Goal: Task Accomplishment & Management: Manage account settings

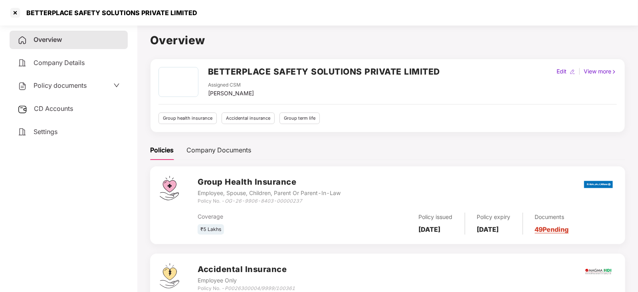
click at [271, 97] on div "Assigned CSM [PERSON_NAME]" at bounding box center [324, 89] width 232 height 16
drag, startPoint x: 265, startPoint y: 95, endPoint x: 208, endPoint y: 95, distance: 56.3
click at [208, 95] on div "Assigned CSM [PERSON_NAME]" at bounding box center [324, 89] width 232 height 16
copy div "[PERSON_NAME]"
click at [16, 11] on div at bounding box center [15, 12] width 13 height 13
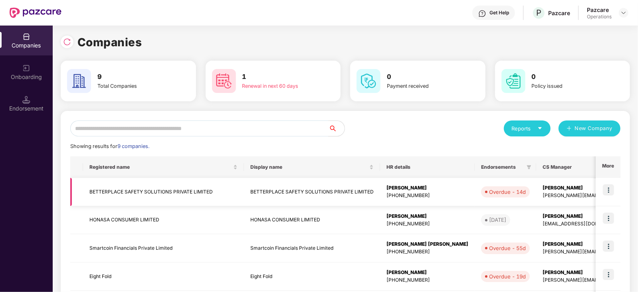
click at [608, 192] on img at bounding box center [607, 189] width 11 height 11
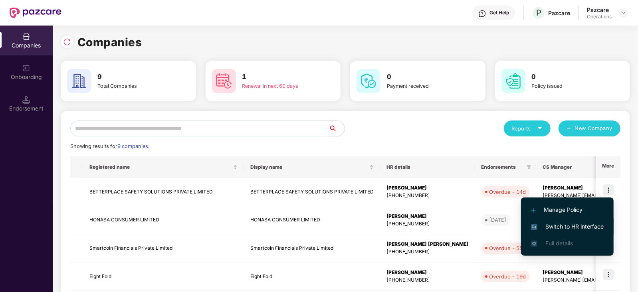
click at [549, 229] on span "Switch to HR interface" at bounding box center [567, 226] width 73 height 9
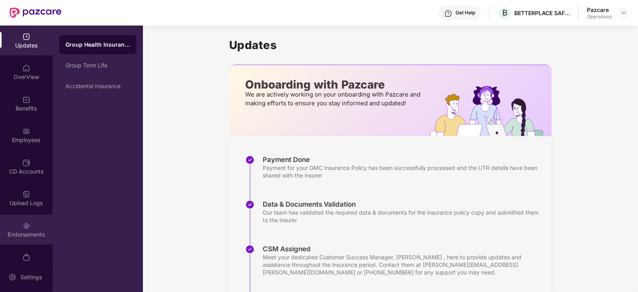
click at [16, 237] on div "Endorsements" at bounding box center [26, 235] width 53 height 8
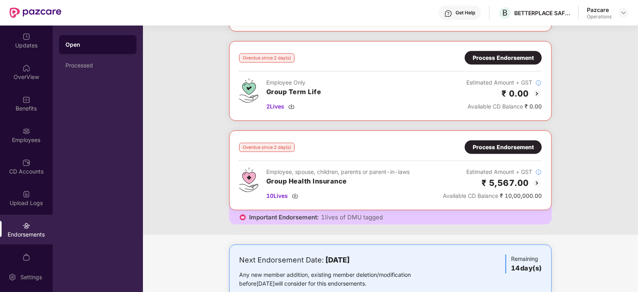
scroll to position [277, 0]
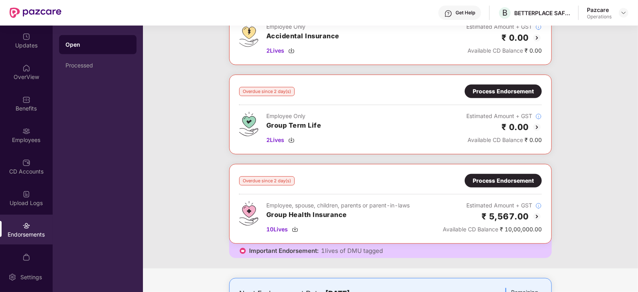
click at [535, 126] on img at bounding box center [537, 127] width 10 height 10
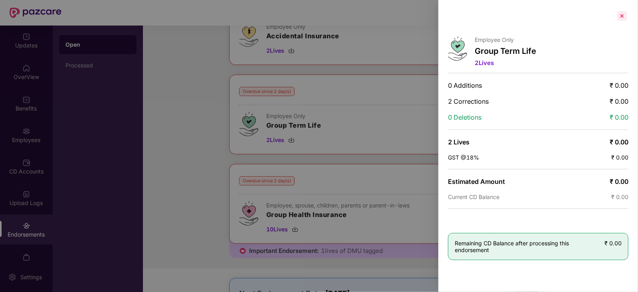
click at [624, 16] on div at bounding box center [621, 16] width 13 height 13
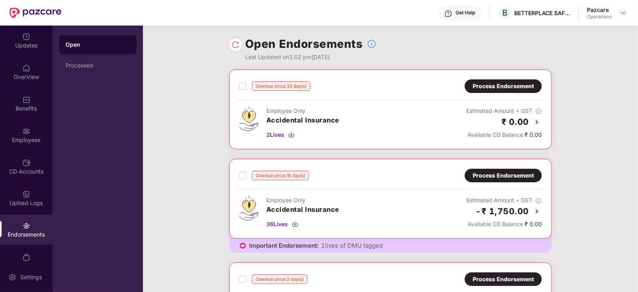
scroll to position [11, 0]
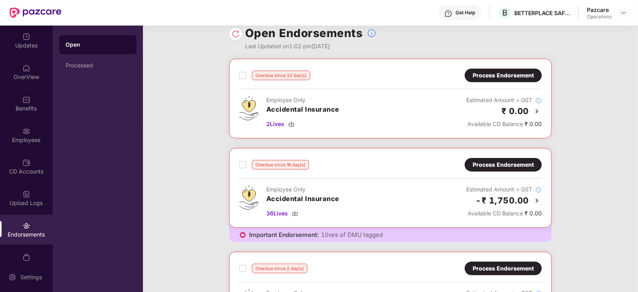
click at [535, 198] on img at bounding box center [537, 201] width 10 height 10
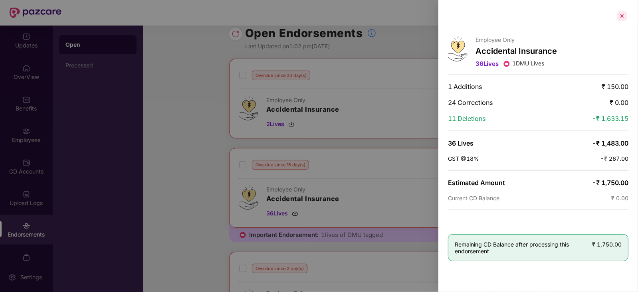
click at [625, 15] on div at bounding box center [621, 16] width 13 height 13
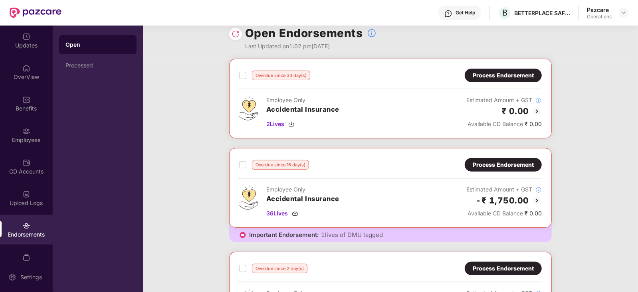
click at [514, 163] on div "Process Endorsement" at bounding box center [502, 164] width 61 height 9
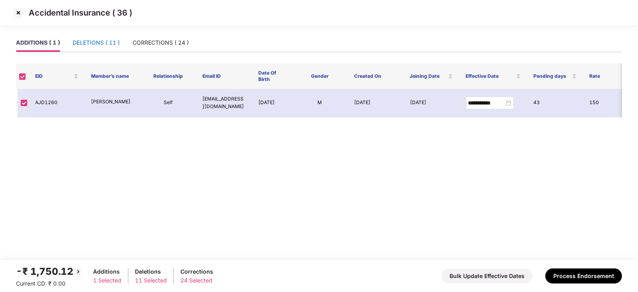
click at [102, 39] on div "DELETIONS ( 11 )" at bounding box center [96, 42] width 47 height 9
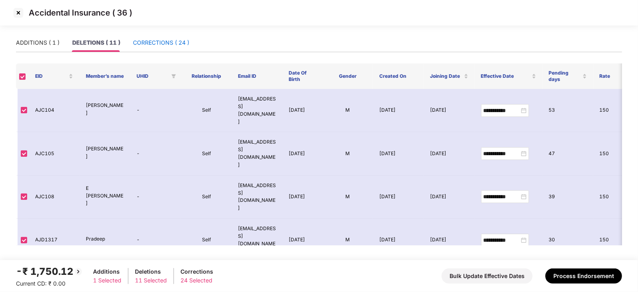
click at [172, 38] on div "CORRECTIONS ( 24 )" at bounding box center [161, 42] width 56 height 9
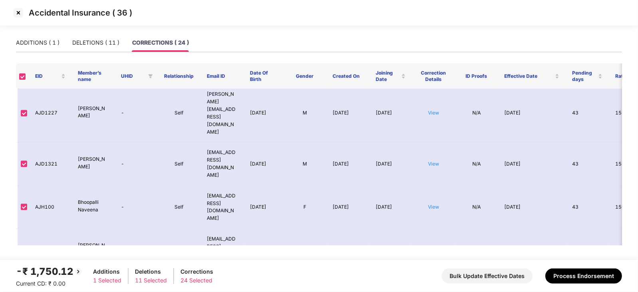
scroll to position [698, 0]
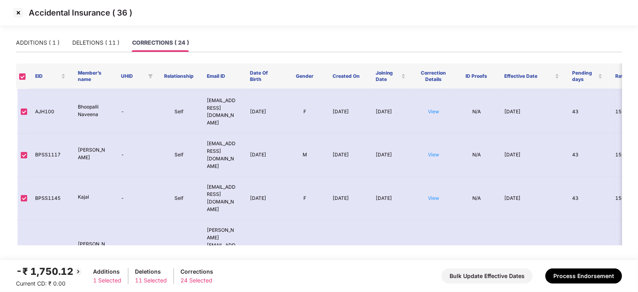
click at [18, 15] on img at bounding box center [18, 12] width 13 height 13
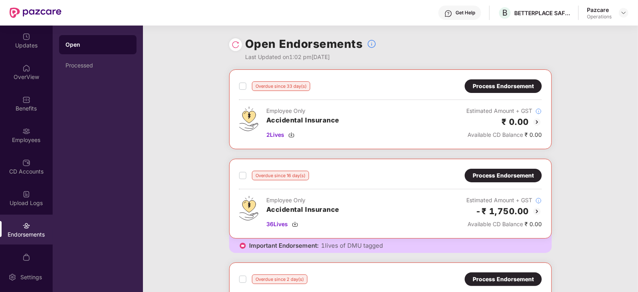
click at [525, 85] on div "Process Endorsement" at bounding box center [502, 86] width 61 height 9
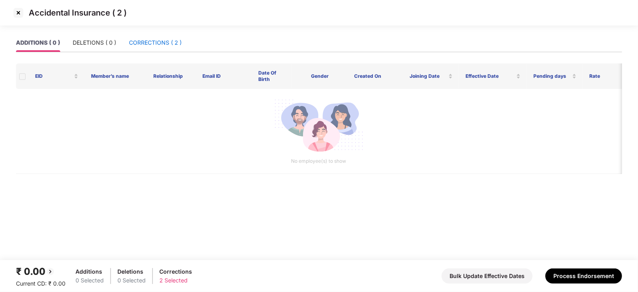
click at [155, 42] on div "CORRECTIONS ( 2 )" at bounding box center [155, 42] width 53 height 9
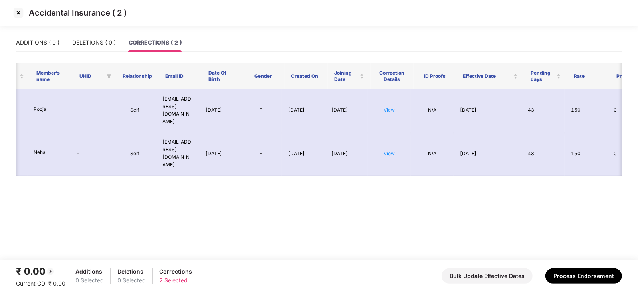
scroll to position [0, 44]
click at [394, 99] on td "View" at bounding box center [388, 110] width 43 height 43
click at [394, 107] on link "View" at bounding box center [388, 110] width 11 height 6
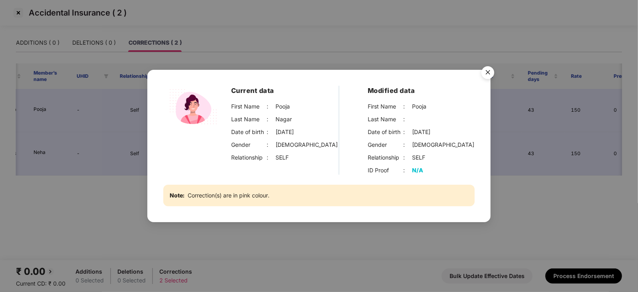
click at [487, 71] on img "Close" at bounding box center [487, 74] width 22 height 22
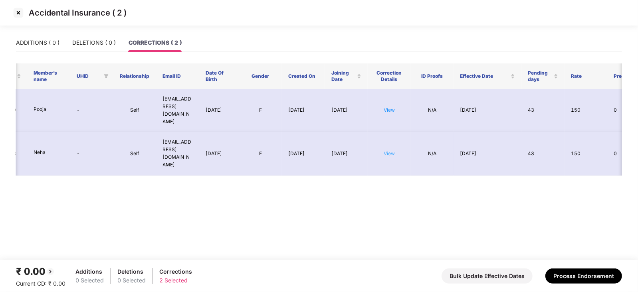
click at [387, 150] on link "View" at bounding box center [388, 153] width 11 height 6
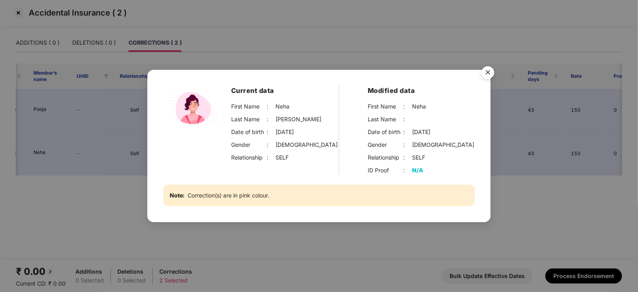
click at [491, 71] on img "Close" at bounding box center [487, 74] width 22 height 22
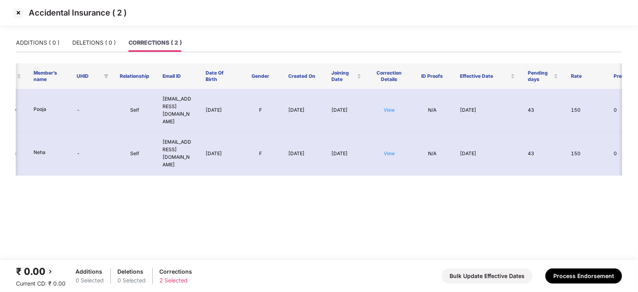
click at [18, 12] on img at bounding box center [18, 12] width 13 height 13
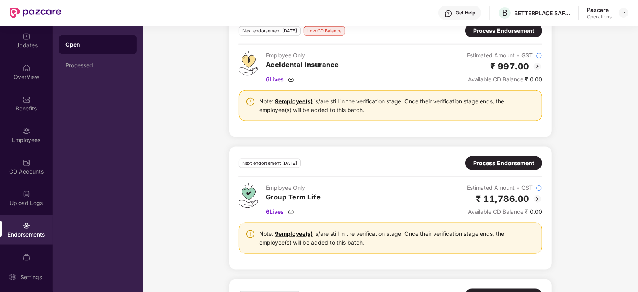
scroll to position [611, 0]
click at [294, 97] on link "9 employee(s)" at bounding box center [294, 100] width 38 height 7
click at [171, 211] on div "Next Endorsement Date: [DATE] Any new member addition, existing member deletion…" at bounding box center [390, 178] width 495 height 467
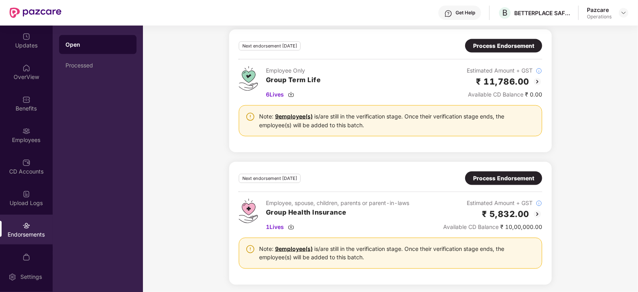
click at [304, 199] on div "Employee, spouse, children, parents or parent-in-laws" at bounding box center [337, 203] width 143 height 9
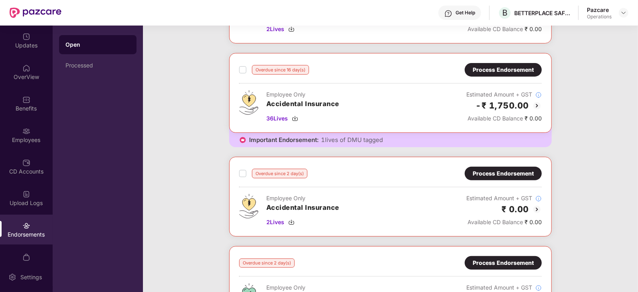
scroll to position [0, 0]
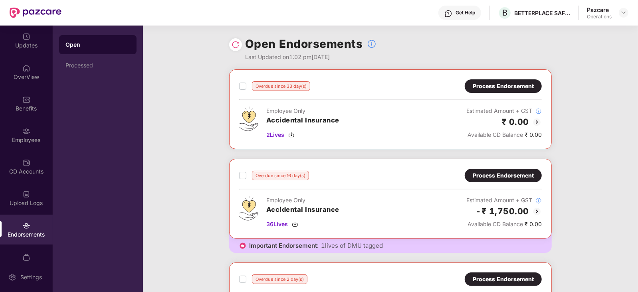
click at [626, 6] on div "Pazcare Operations" at bounding box center [606, 13] width 41 height 14
click at [626, 10] on img at bounding box center [623, 13] width 6 height 6
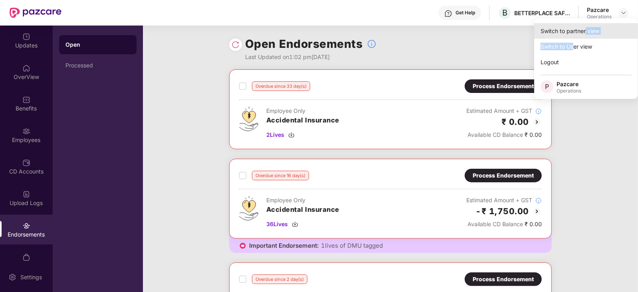
drag, startPoint x: 575, startPoint y: 51, endPoint x: 584, endPoint y: 23, distance: 29.7
click at [584, 23] on div "Switch to partner view Switch to User view Logout P Pazcare Operations" at bounding box center [586, 58] width 104 height 81
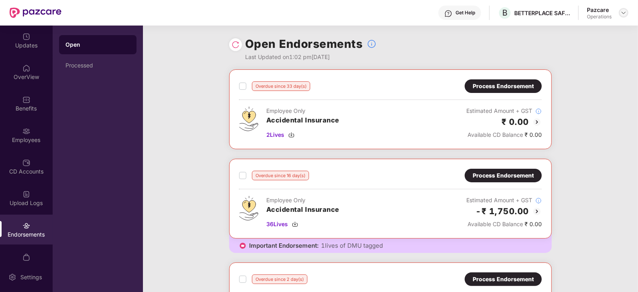
click at [620, 15] on div at bounding box center [623, 13] width 10 height 10
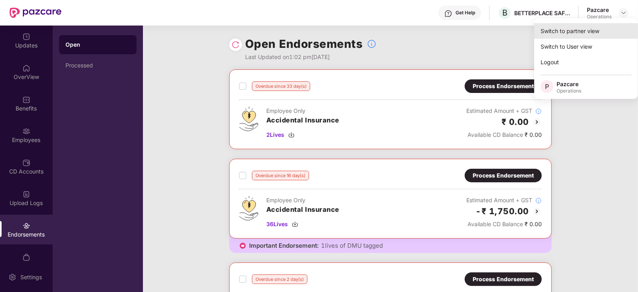
click at [592, 26] on div "Switch to partner view" at bounding box center [586, 31] width 104 height 16
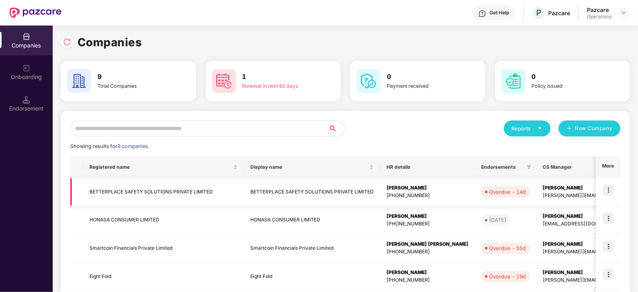
click at [143, 199] on td "BETTERPLACE SAFETY SOLUTIONS PRIVATE LIMITED" at bounding box center [163, 192] width 161 height 28
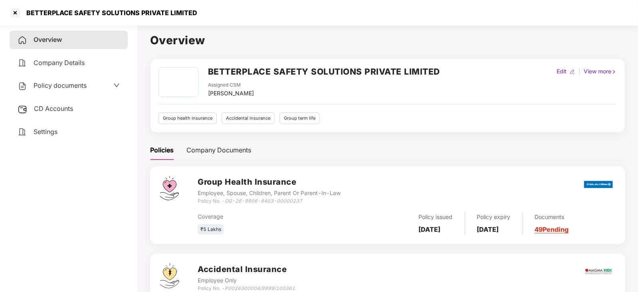
click at [83, 82] on span "Policy documents" at bounding box center [60, 85] width 53 height 8
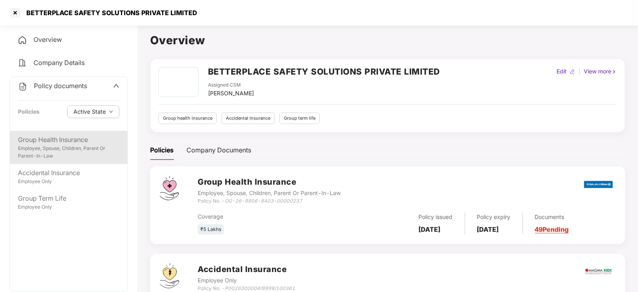
click at [60, 148] on div "Employee, Spouse, Children, Parent Or Parent-In-Law" at bounding box center [68, 152] width 101 height 15
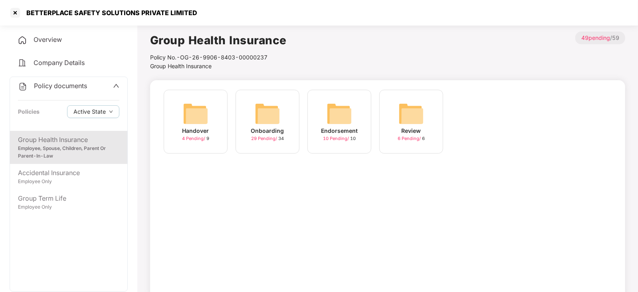
click at [281, 124] on div "Onboarding 29 Pending / 34" at bounding box center [267, 122] width 64 height 64
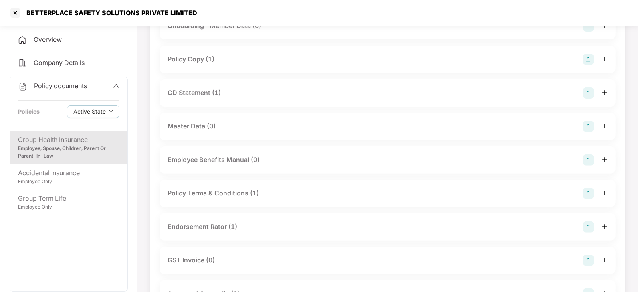
scroll to position [76, 0]
click at [14, 11] on div at bounding box center [15, 12] width 13 height 13
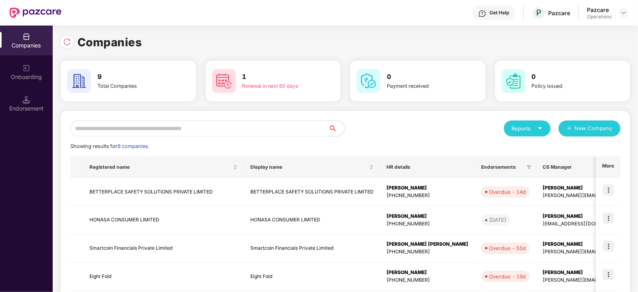
scroll to position [0, 0]
click at [625, 16] on div at bounding box center [623, 13] width 10 height 10
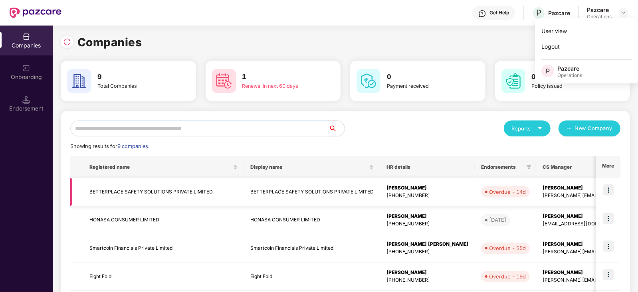
click at [604, 189] on img at bounding box center [607, 189] width 11 height 11
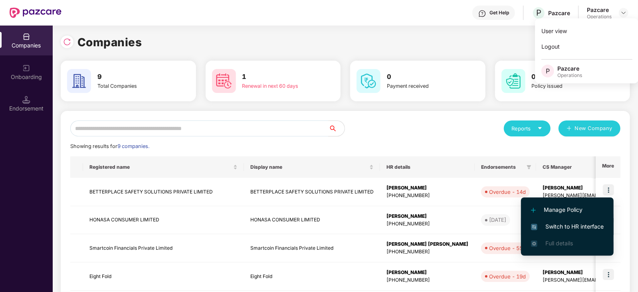
click at [555, 225] on span "Switch to HR interface" at bounding box center [567, 226] width 73 height 9
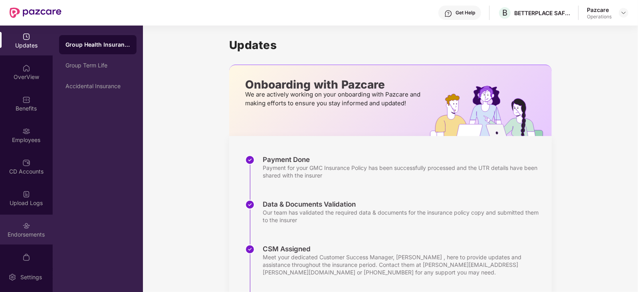
click at [26, 231] on div "Endorsements" at bounding box center [26, 235] width 53 height 8
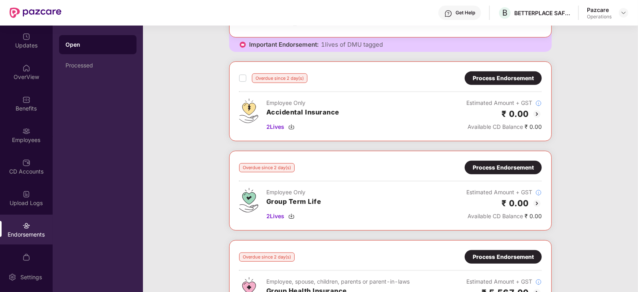
scroll to position [201, 0]
click at [535, 110] on img at bounding box center [537, 114] width 10 height 10
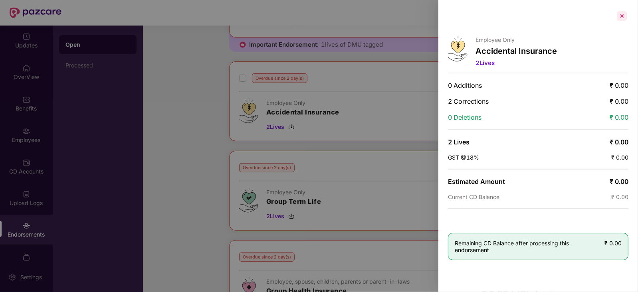
click at [618, 18] on div at bounding box center [621, 16] width 13 height 13
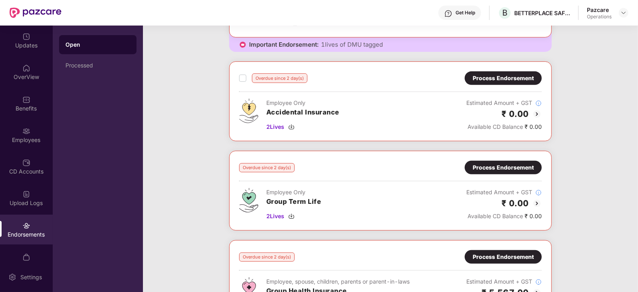
click at [537, 200] on img at bounding box center [537, 204] width 10 height 10
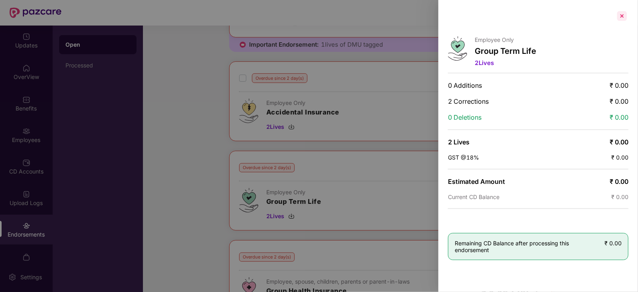
click at [620, 16] on div at bounding box center [621, 16] width 13 height 13
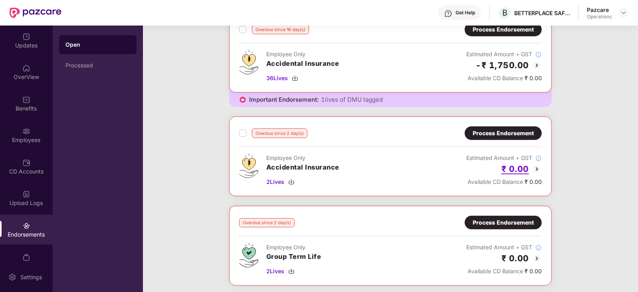
scroll to position [146, 0]
click at [536, 168] on img at bounding box center [537, 169] width 10 height 10
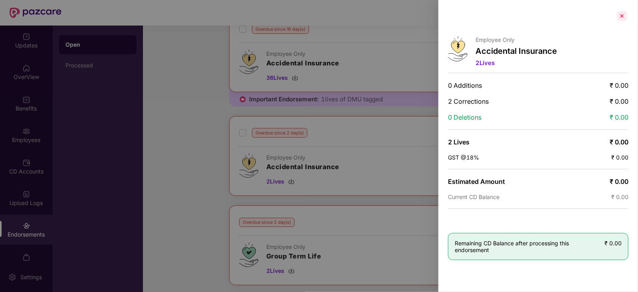
click at [620, 18] on div at bounding box center [621, 16] width 13 height 13
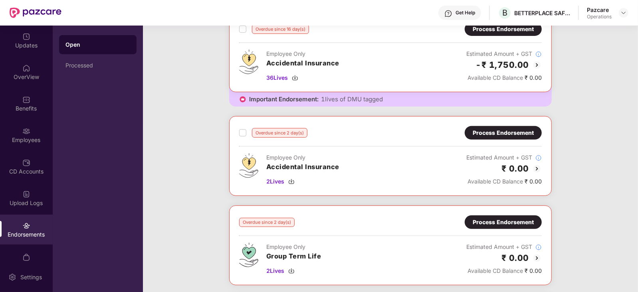
click at [486, 128] on div "Process Endorsement" at bounding box center [502, 132] width 61 height 9
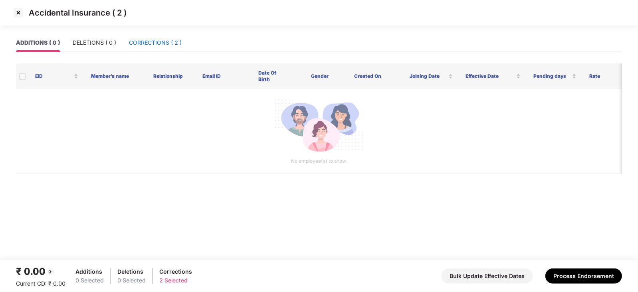
click at [166, 41] on div "CORRECTIONS ( 2 )" at bounding box center [155, 42] width 53 height 9
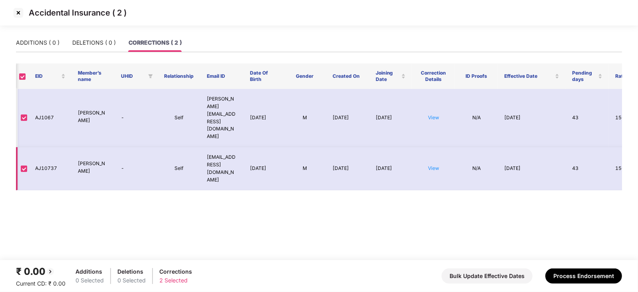
scroll to position [0, 73]
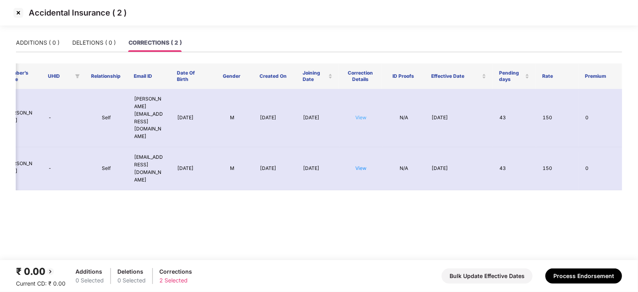
click at [363, 115] on link "View" at bounding box center [360, 118] width 11 height 6
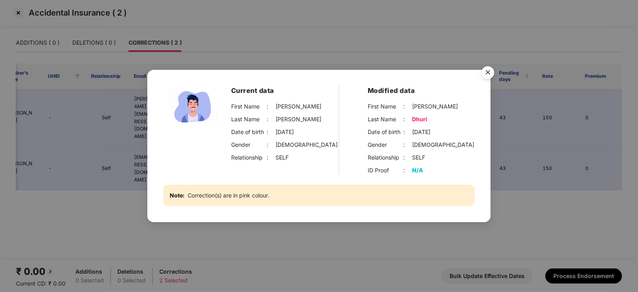
click at [485, 73] on img "Close" at bounding box center [487, 74] width 22 height 22
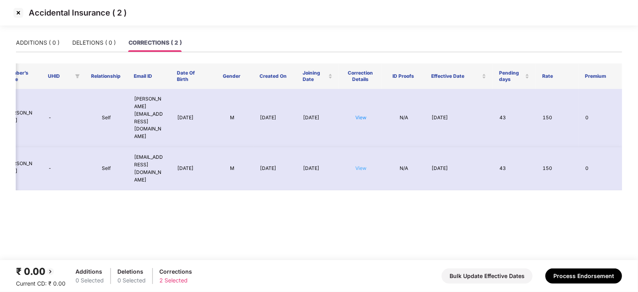
click at [357, 165] on link "View" at bounding box center [360, 168] width 11 height 6
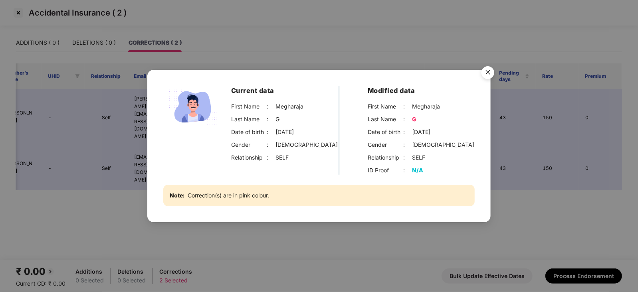
click at [442, 162] on div "Modified data First Name : [PERSON_NAME] Last Name : G Date of birth : [DEMOGRA…" at bounding box center [420, 130] width 107 height 89
click at [492, 71] on img "Close" at bounding box center [487, 74] width 22 height 22
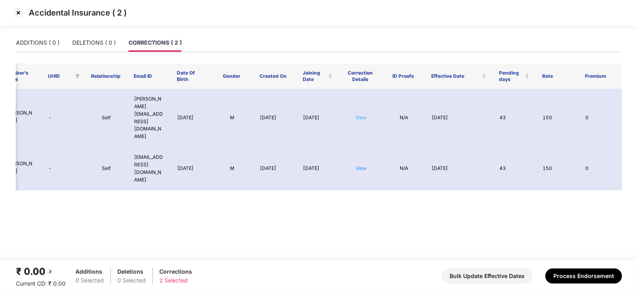
click at [359, 115] on link "View" at bounding box center [360, 118] width 11 height 6
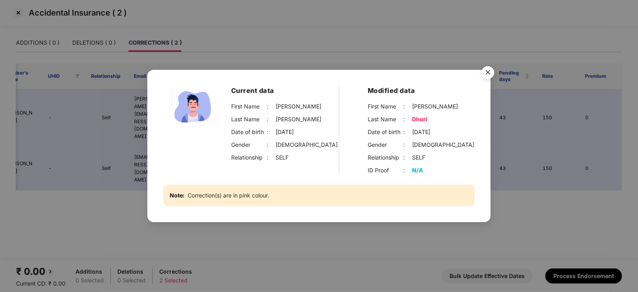
click at [486, 68] on img "Close" at bounding box center [487, 74] width 22 height 22
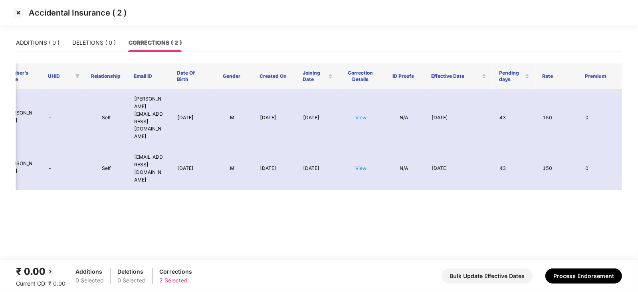
click at [24, 13] on img at bounding box center [18, 12] width 13 height 13
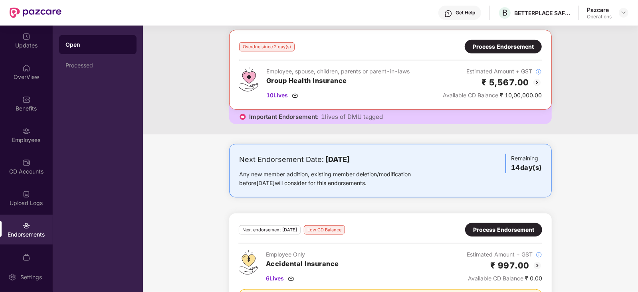
scroll to position [0, 0]
